Goal: Task Accomplishment & Management: Manage account settings

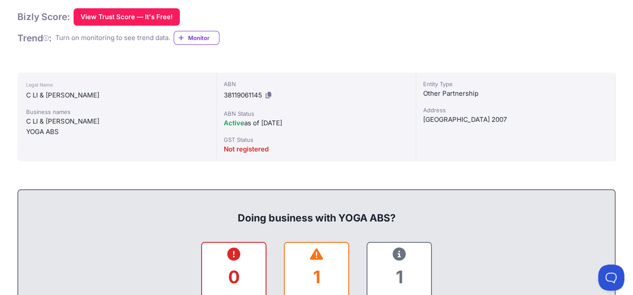
scroll to position [174, 0]
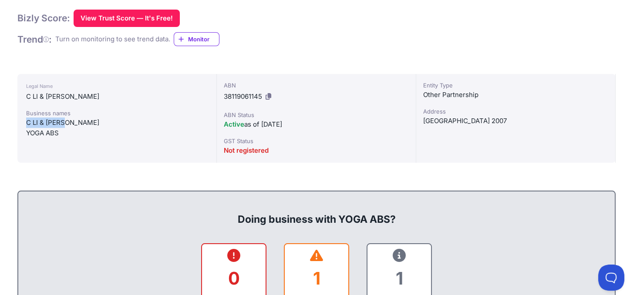
drag, startPoint x: 67, startPoint y: 126, endPoint x: 26, endPoint y: 126, distance: 41.4
click at [26, 126] on div "C LI & R LIU" at bounding box center [117, 123] width 182 height 10
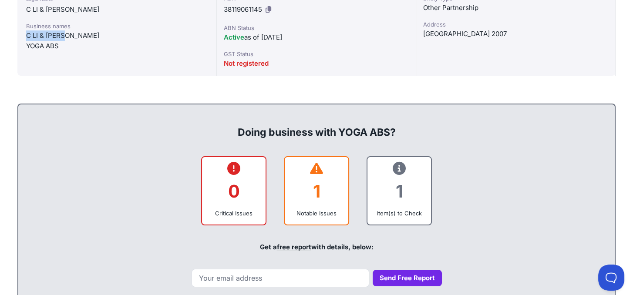
scroll to position [435, 0]
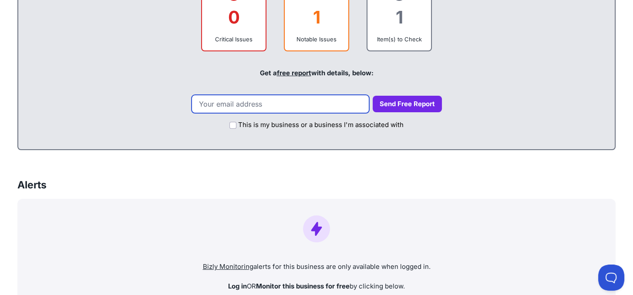
click at [287, 104] on input "email" at bounding box center [281, 104] width 178 height 18
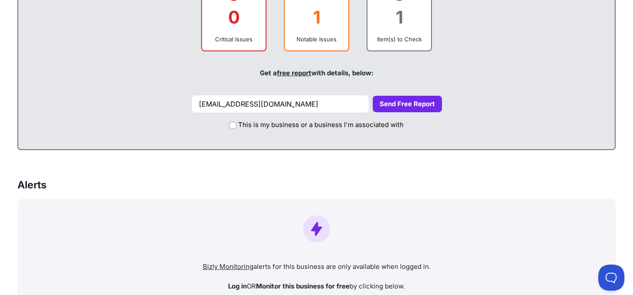
click at [384, 105] on button "Send Free Report" at bounding box center [407, 104] width 69 height 17
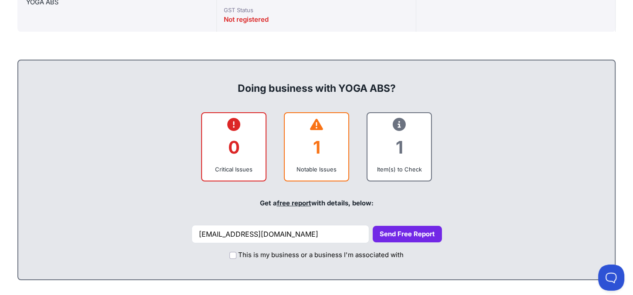
scroll to position [305, 0]
click at [489, 101] on div "Doing business with YOGA ABS? 0 Critical Issues 1 Notable Issues 1 Item(s) to C…" at bounding box center [316, 170] width 598 height 221
click at [385, 238] on button "Send Free Report" at bounding box center [407, 234] width 69 height 17
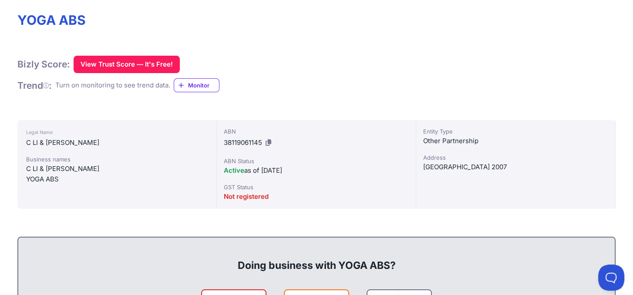
scroll to position [0, 0]
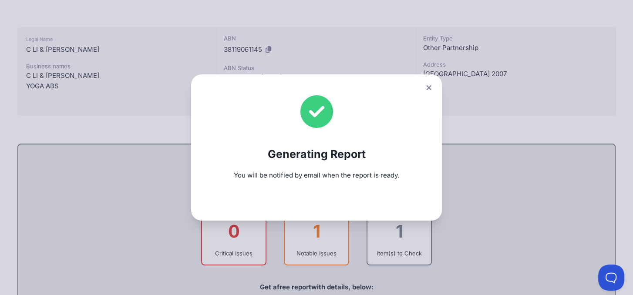
scroll to position [218, 0]
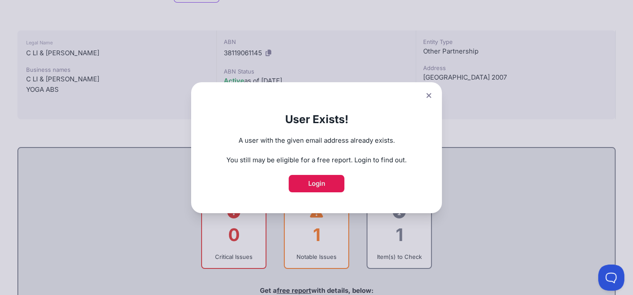
click at [335, 181] on link "Login" at bounding box center [317, 183] width 56 height 17
click at [508, 195] on div "User Exists! A user with the given email address already exists. You still may …" at bounding box center [316, 147] width 633 height 295
click at [431, 95] on icon at bounding box center [428, 96] width 5 height 6
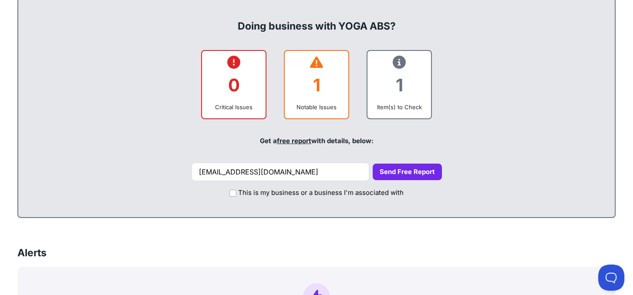
scroll to position [435, 0]
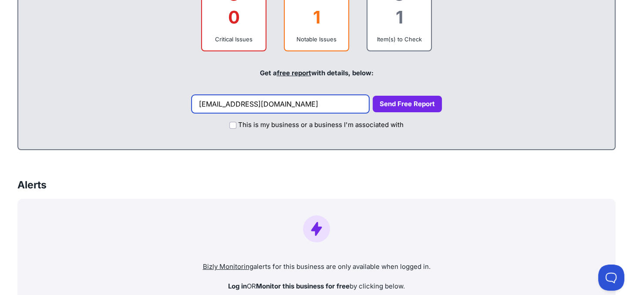
click at [345, 102] on input "recoveries@vestigate.com.au" at bounding box center [281, 104] width 178 height 18
type input "xjessie.m.1989@gmail.com"
click at [404, 105] on button "Send Free Report" at bounding box center [407, 104] width 69 height 17
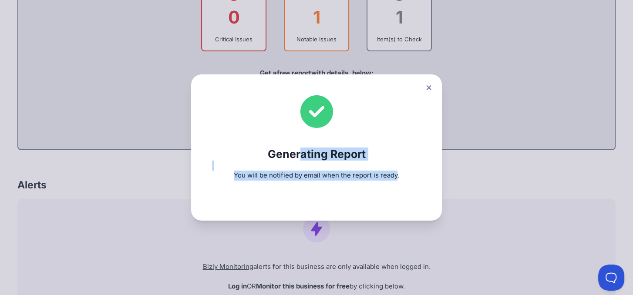
drag, startPoint x: 401, startPoint y: 179, endPoint x: 303, endPoint y: 152, distance: 100.8
click at [303, 152] on div "Generating Report You will be notified by email when the report is ready." at bounding box center [316, 147] width 251 height 146
click at [303, 152] on h2 "Generating Report" at bounding box center [316, 154] width 209 height 13
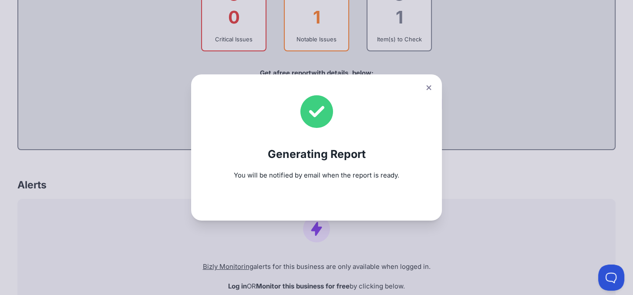
click at [387, 138] on div "Generating Report You will be notified by email when the report is ready." at bounding box center [316, 147] width 251 height 146
click at [370, 142] on div "Generating Report You will be notified by email when the report is ready." at bounding box center [316, 147] width 251 height 146
click at [556, 112] on div "Generating Report You will be notified by email when the report is ready." at bounding box center [316, 147] width 633 height 295
click at [431, 84] on button at bounding box center [429, 87] width 12 height 13
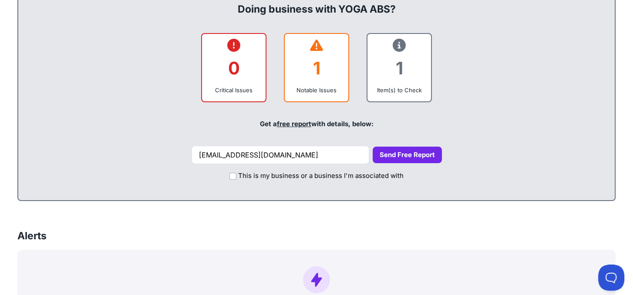
scroll to position [348, 0]
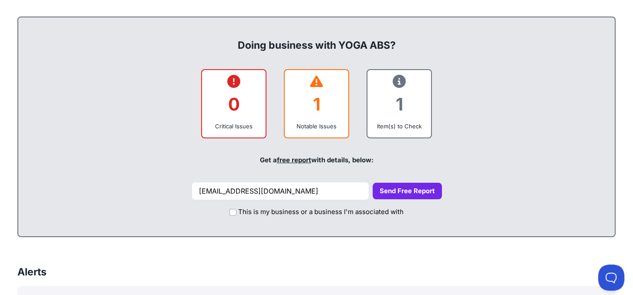
drag, startPoint x: 344, startPoint y: 73, endPoint x: 439, endPoint y: 155, distance: 125.3
click at [439, 155] on div "Doing business with YOGA ABS? 0 Critical Issues 1 Notable Issues 1 Item(s) to C…" at bounding box center [316, 127] width 598 height 221
click at [439, 155] on div "Get a free report with details, below:" at bounding box center [316, 160] width 579 height 30
click at [467, 123] on div "0 Critical Issues 1 Notable Issues 1 Item(s) to Check" at bounding box center [316, 104] width 579 height 70
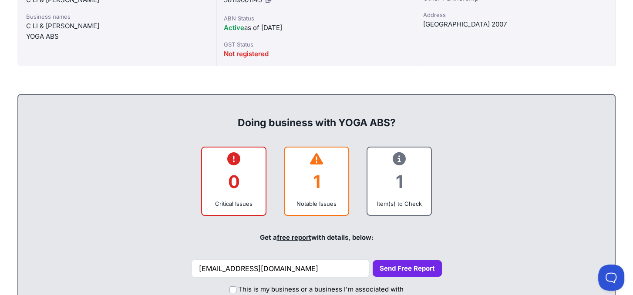
scroll to position [261, 0]
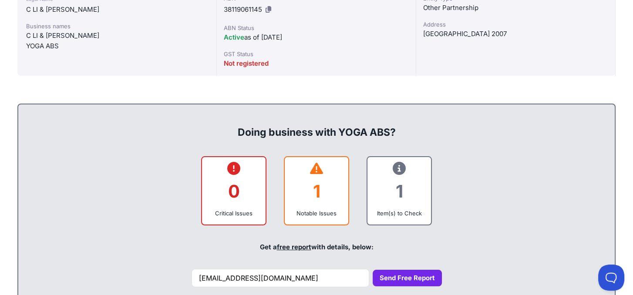
click at [417, 276] on button "Send Free Report" at bounding box center [407, 278] width 69 height 17
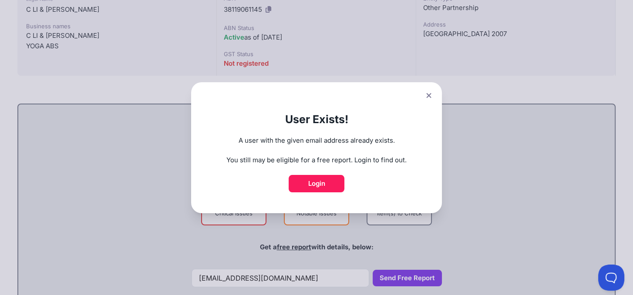
scroll to position [305, 0]
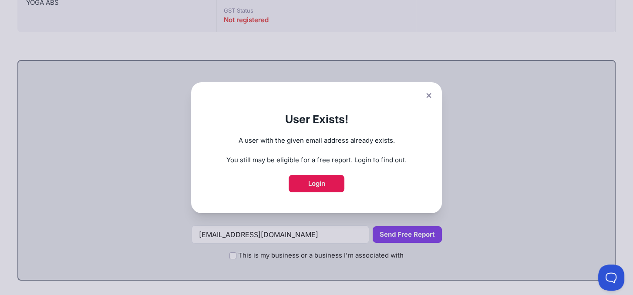
click at [320, 175] on link "Login" at bounding box center [317, 183] width 56 height 17
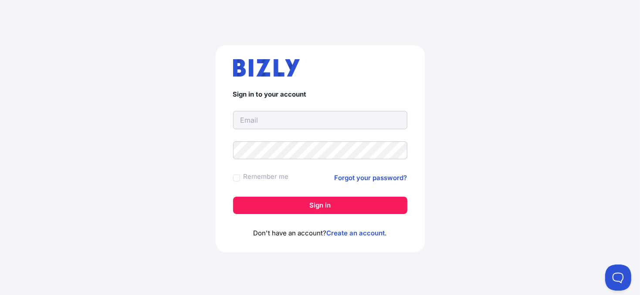
click at [340, 124] on input "text" at bounding box center [320, 120] width 174 height 18
type input "recoveries@vestigate.com.au"
click at [360, 178] on link "Forgot your password?" at bounding box center [370, 178] width 73 height 10
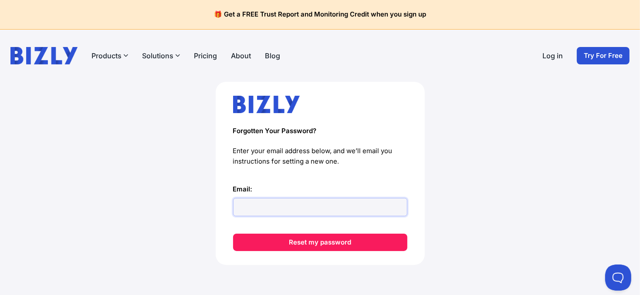
click at [270, 212] on input "Email:" at bounding box center [320, 207] width 174 height 18
type input "[EMAIL_ADDRESS][DOMAIN_NAME]"
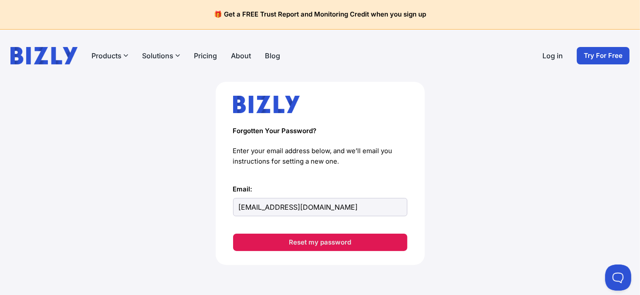
click at [321, 246] on button "Reset my password" at bounding box center [320, 242] width 174 height 17
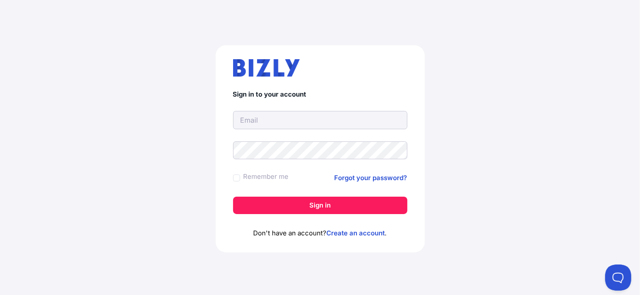
click at [351, 237] on p "Don't have an account? Create an account ." at bounding box center [320, 233] width 174 height 10
click at [354, 233] on link "Create an account" at bounding box center [356, 233] width 58 height 8
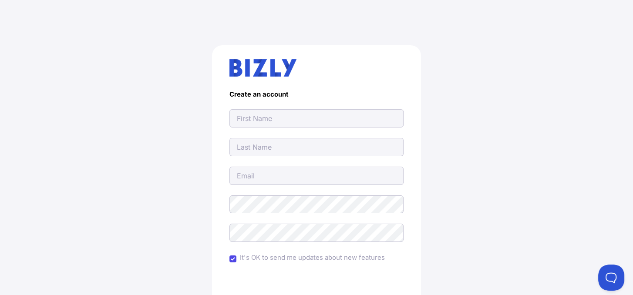
click at [295, 118] on input "text" at bounding box center [316, 118] width 174 height 18
type input "[PERSON_NAME]"
type input "[EMAIL_ADDRESS][DOMAIN_NAME]"
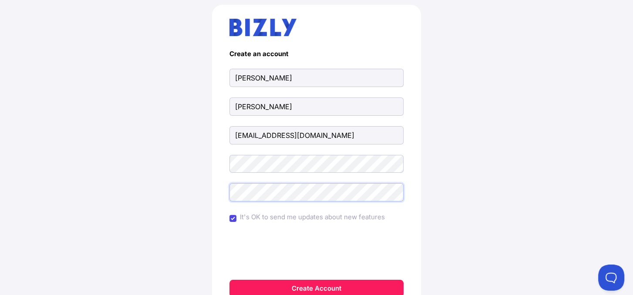
scroll to position [87, 0]
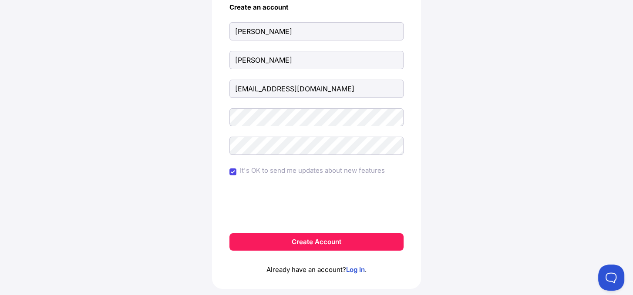
click at [270, 166] on label "It's OK to send me updates about new features" at bounding box center [312, 170] width 145 height 10
click at [236, 168] on input "It's OK to send me updates about new features" at bounding box center [232, 171] width 7 height 7
checkbox input "false"
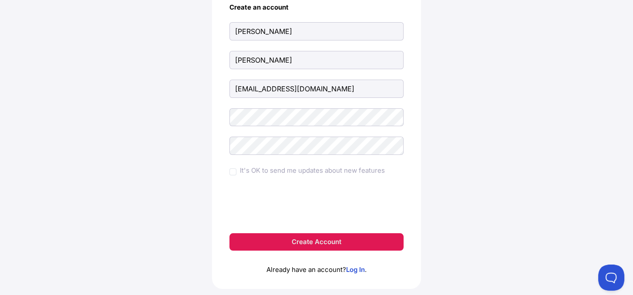
click at [296, 240] on button "Create Account" at bounding box center [316, 241] width 174 height 17
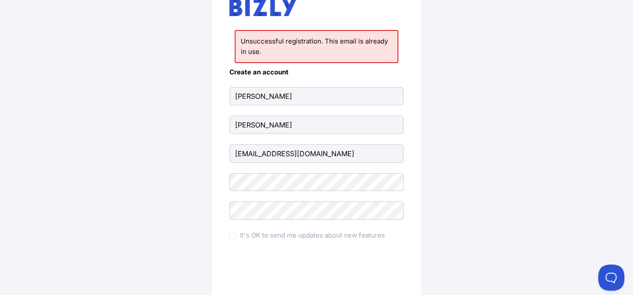
scroll to position [131, 0]
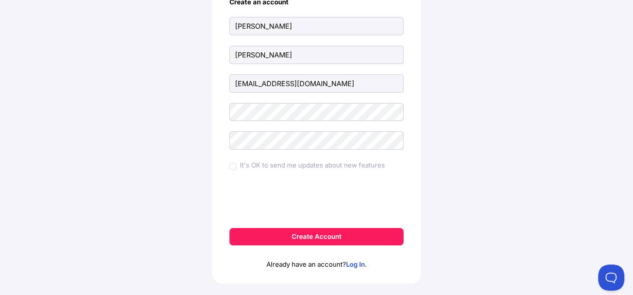
click at [457, 98] on div "Unsuccessful registration. This email is already in use. Create an account [PER…" at bounding box center [316, 103] width 598 height 418
click at [266, 82] on input "[EMAIL_ADDRESS][DOMAIN_NAME]" at bounding box center [316, 83] width 174 height 18
click at [360, 268] on p "Already have an account? Log In ." at bounding box center [316, 258] width 174 height 24
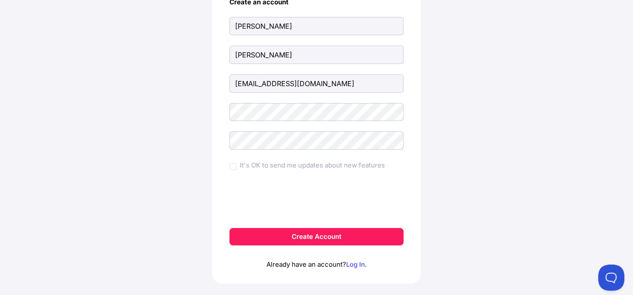
click at [358, 264] on link "Log In" at bounding box center [355, 264] width 19 height 8
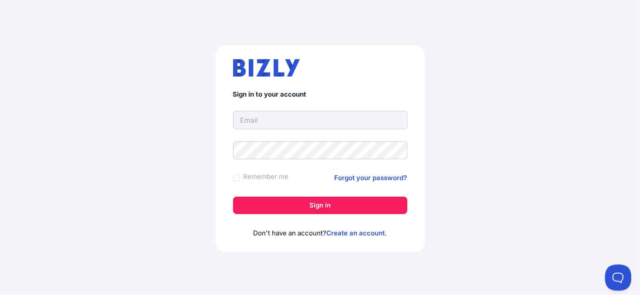
click at [289, 112] on input "text" at bounding box center [320, 120] width 174 height 18
type input "[EMAIL_ADDRESS][DOMAIN_NAME]"
click at [478, 146] on div "Sign in to your account [EMAIL_ADDRESS][DOMAIN_NAME] Remember me Forgot your pa…" at bounding box center [319, 152] width 605 height 256
click at [391, 177] on link "Forgot your password?" at bounding box center [370, 178] width 73 height 10
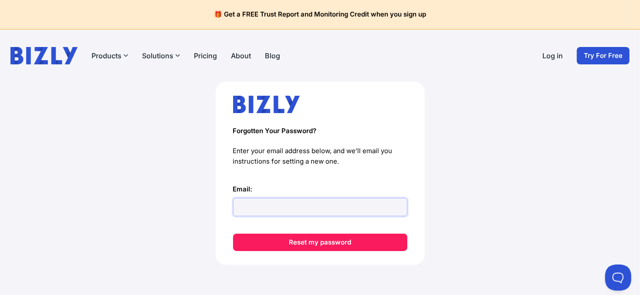
click at [300, 212] on input "Email:" at bounding box center [320, 207] width 174 height 18
paste input "[EMAIL_ADDRESS][DOMAIN_NAME]"
type input "[EMAIL_ADDRESS][DOMAIN_NAME]"
click at [421, 240] on div "Forgotten Your Password? Enter your email address below, and we’ll email you in…" at bounding box center [319, 173] width 209 height 183
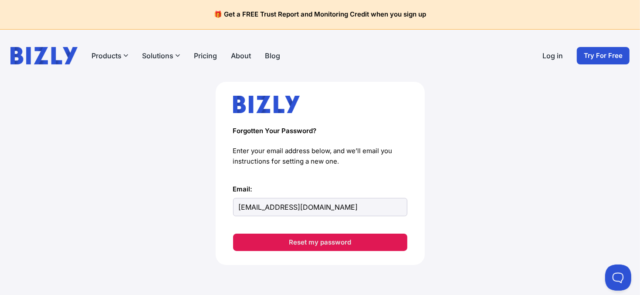
click at [388, 242] on button "Reset my password" at bounding box center [320, 242] width 174 height 17
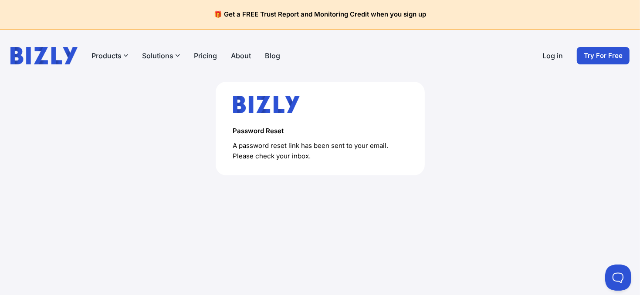
drag, startPoint x: 333, startPoint y: 166, endPoint x: 158, endPoint y: 113, distance: 183.9
click at [158, 113] on div "Password Reset A password reset link has been sent to your email. Please check …" at bounding box center [319, 142] width 605 height 121
click at [159, 112] on div "Password Reset A password reset link has been sent to your email. Please check …" at bounding box center [319, 142] width 605 height 121
